Goal: Task Accomplishment & Management: Manage account settings

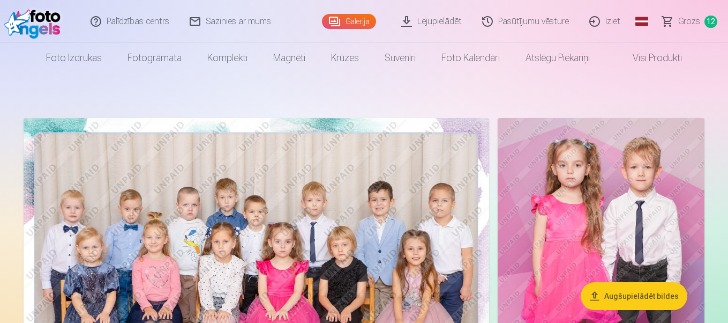
drag, startPoint x: 705, startPoint y: 22, endPoint x: 713, endPoint y: 92, distance: 70.1
click at [695, 21] on span "Grozs" at bounding box center [689, 21] width 22 height 13
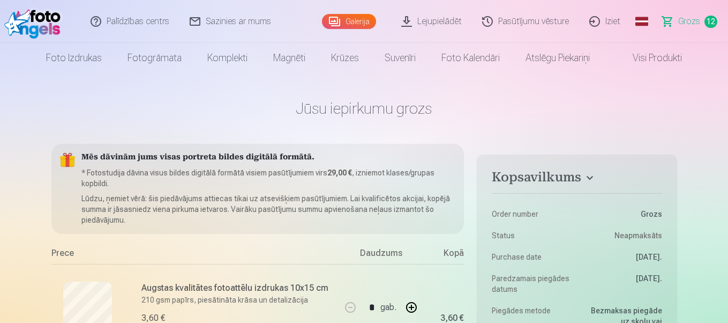
click at [692, 23] on span "Grozs" at bounding box center [689, 21] width 22 height 13
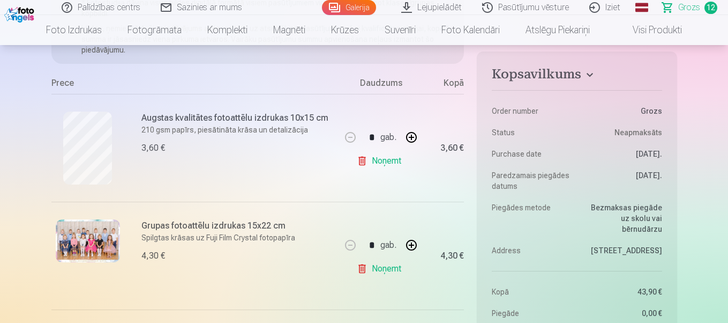
scroll to position [161, 0]
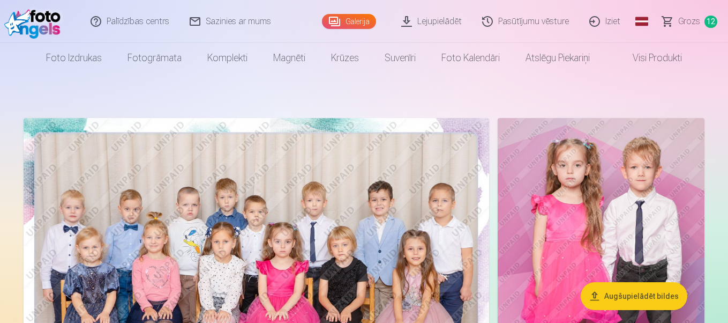
click at [368, 21] on link "Galerija" at bounding box center [349, 21] width 54 height 15
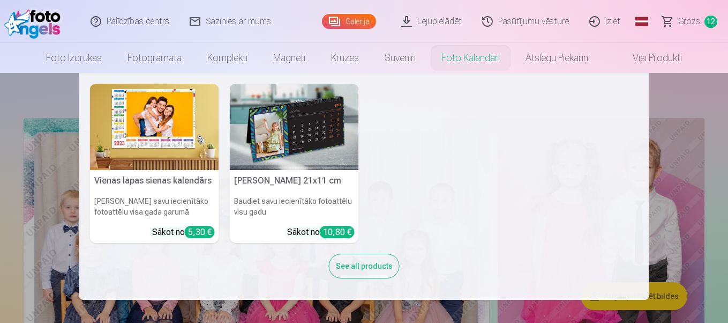
click at [718, 85] on nav "Vienas lapas sienas kalendārs Parādiet savu iecienītāko fotoattēlu visa gada ga…" at bounding box center [364, 186] width 728 height 227
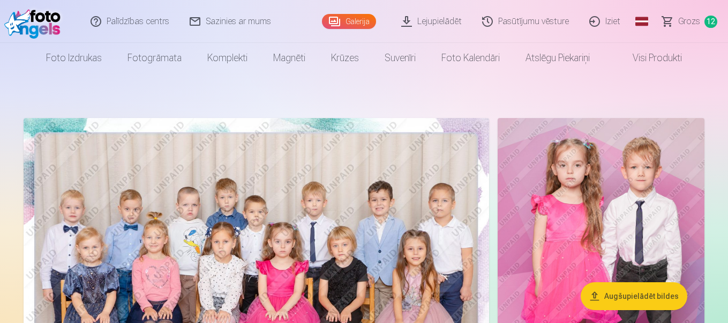
click at [519, 21] on link "Pasūtījumu vēsture" at bounding box center [526, 21] width 107 height 43
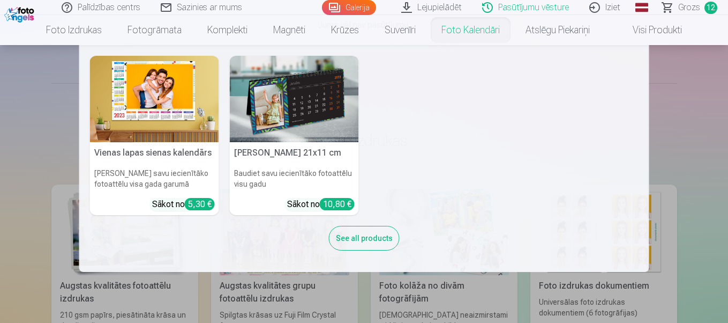
scroll to position [214, 0]
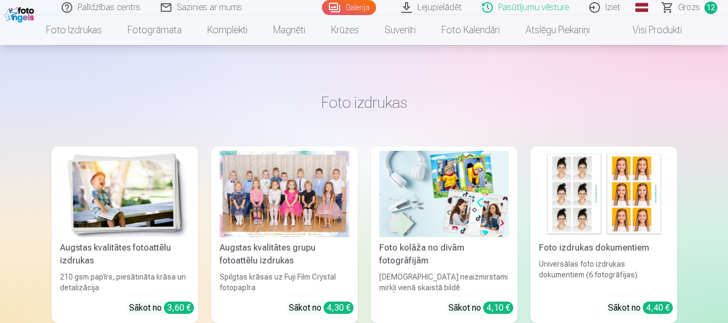
click at [346, 10] on link "Galerija" at bounding box center [349, 7] width 54 height 15
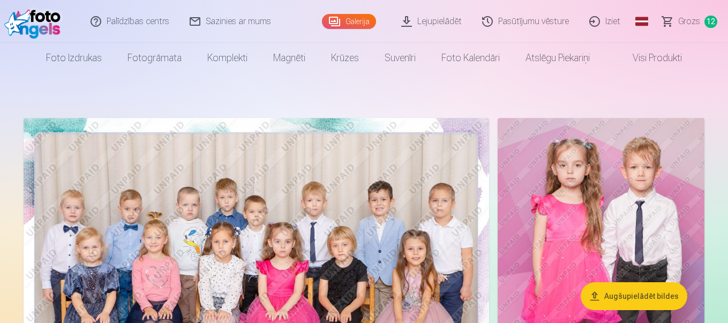
click at [146, 20] on link "Palīdzības centrs" at bounding box center [130, 21] width 99 height 43
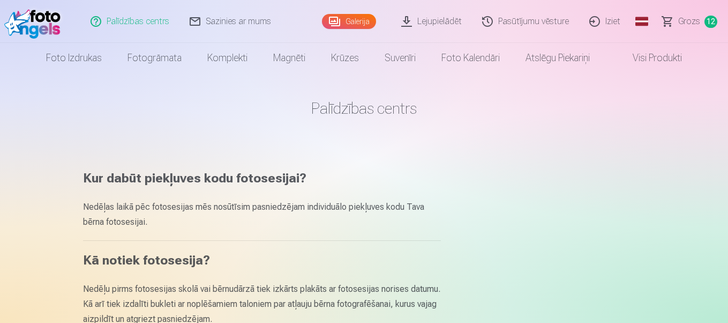
click at [359, 20] on link "Galerija" at bounding box center [349, 21] width 54 height 15
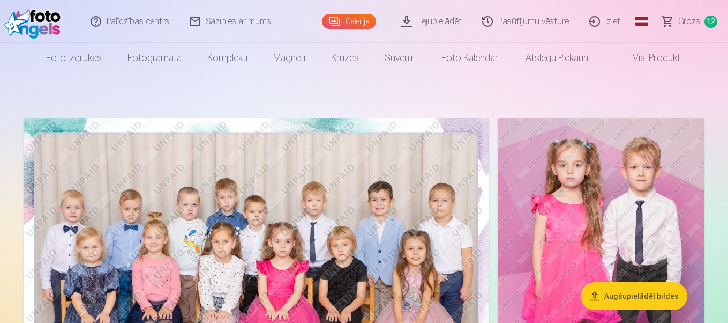
click at [54, 25] on img at bounding box center [35, 21] width 62 height 34
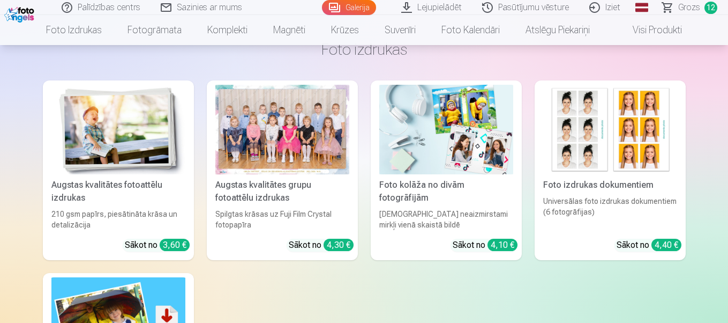
scroll to position [6913, 0]
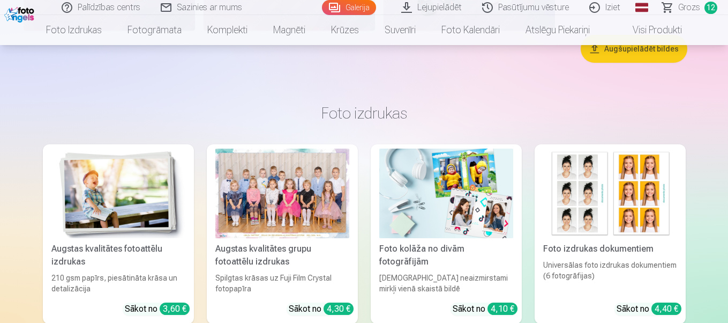
click at [672, 28] on link "Visi produkti" at bounding box center [649, 30] width 92 height 30
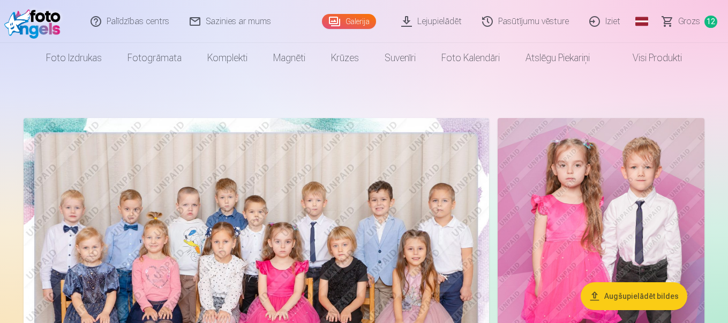
click at [601, 20] on link "Iziet" at bounding box center [605, 21] width 51 height 43
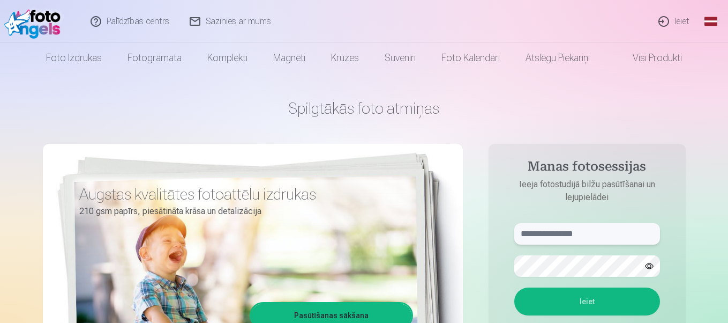
click at [524, 233] on input "text" at bounding box center [587, 233] width 146 height 21
type input "**********"
click at [567, 301] on button "Ieiet" at bounding box center [587, 301] width 146 height 28
